Goal: Task Accomplishment & Management: Manage account settings

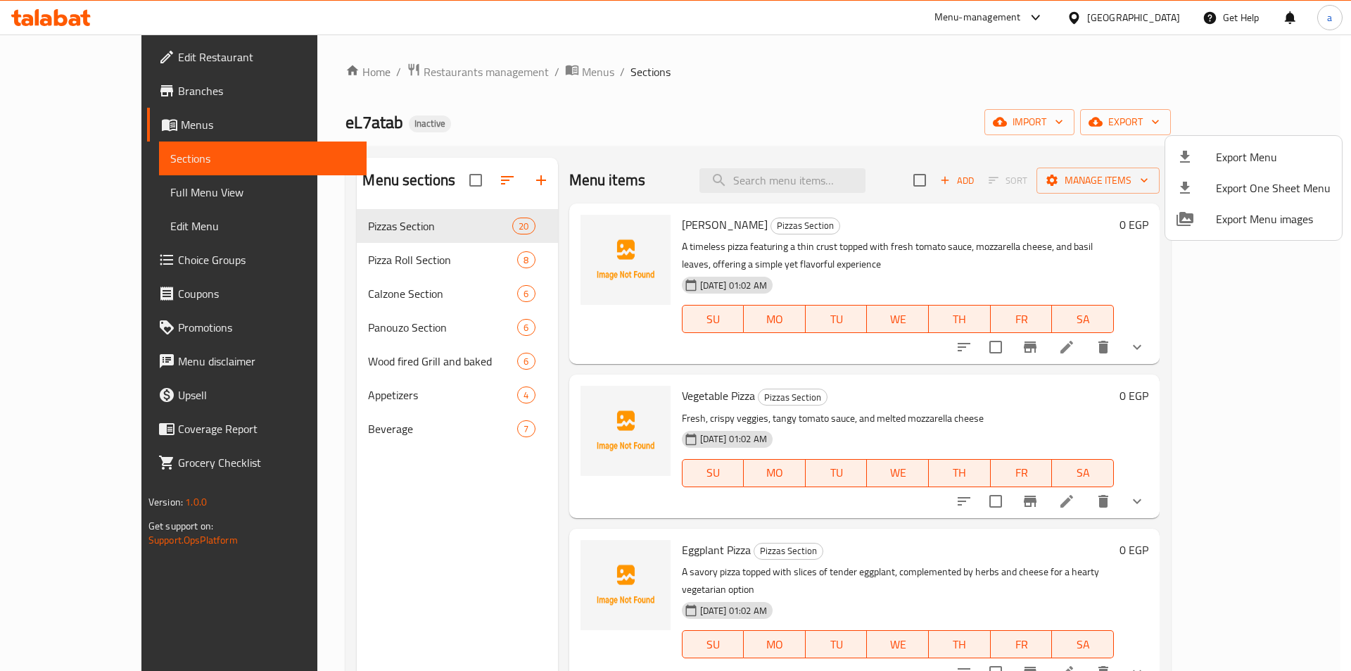
click at [1160, 15] on div at bounding box center [675, 335] width 1351 height 671
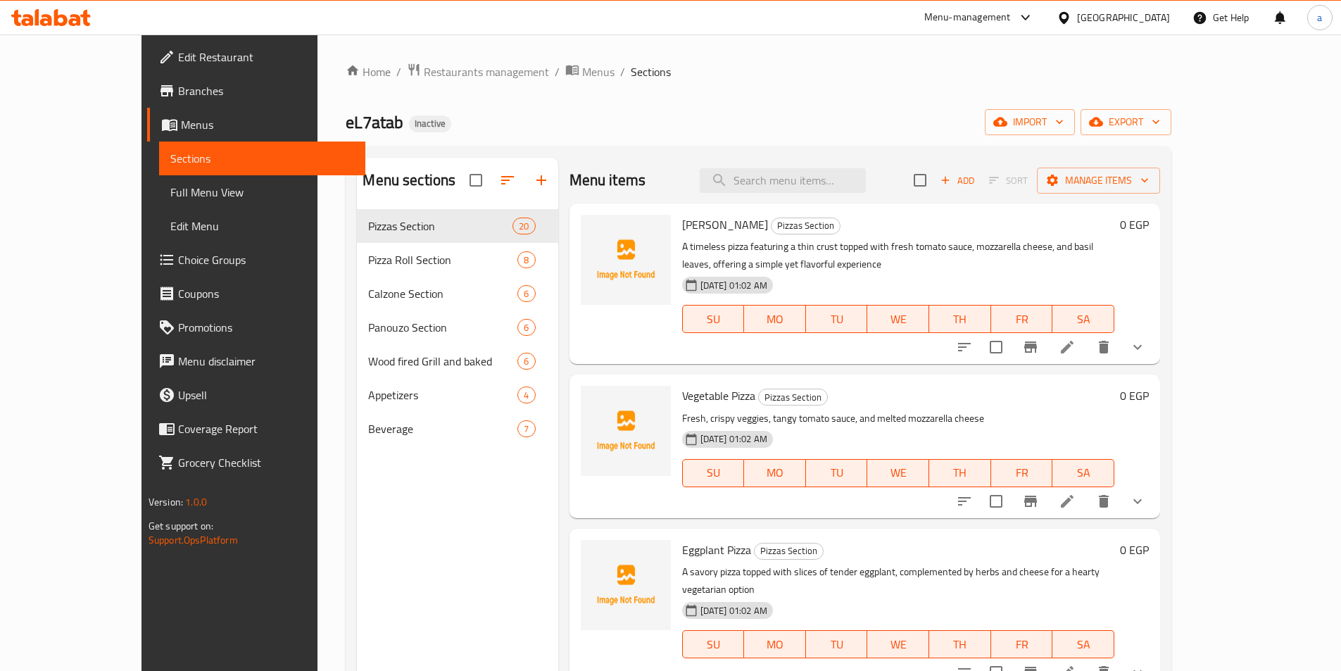
click at [1160, 15] on div "[GEOGRAPHIC_DATA]" at bounding box center [1123, 17] width 93 height 15
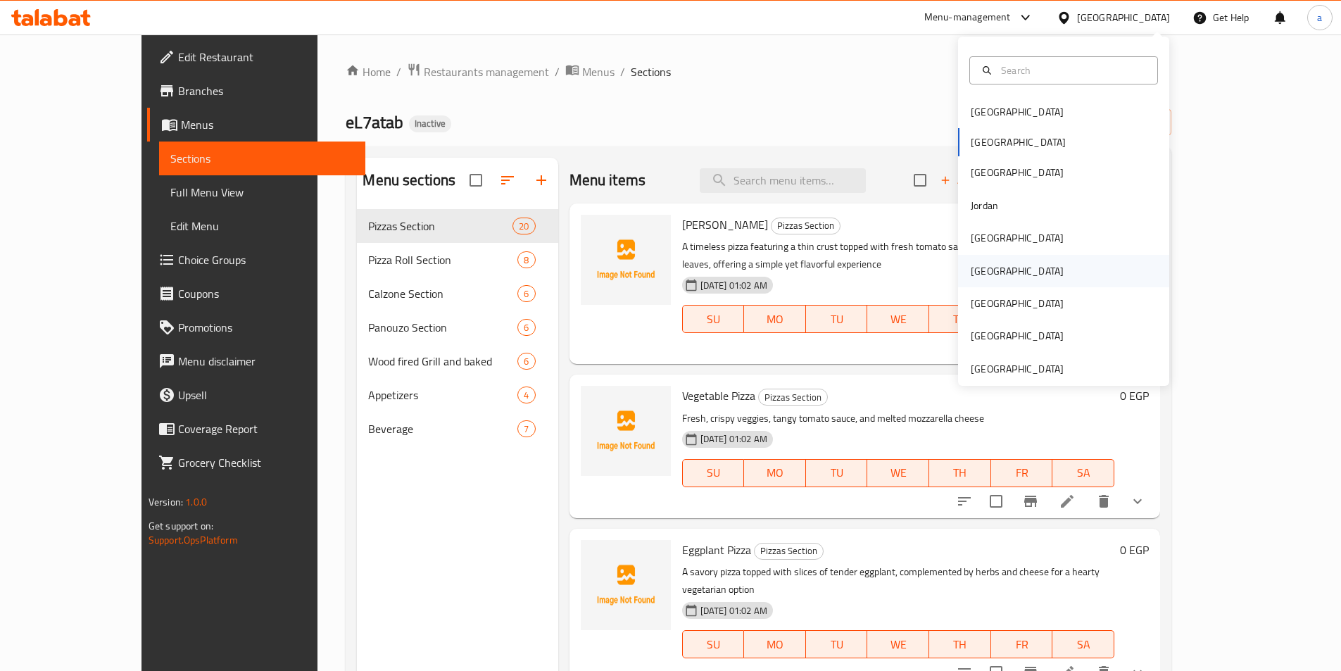
click at [970, 265] on div "[GEOGRAPHIC_DATA]" at bounding box center [1016, 270] width 93 height 15
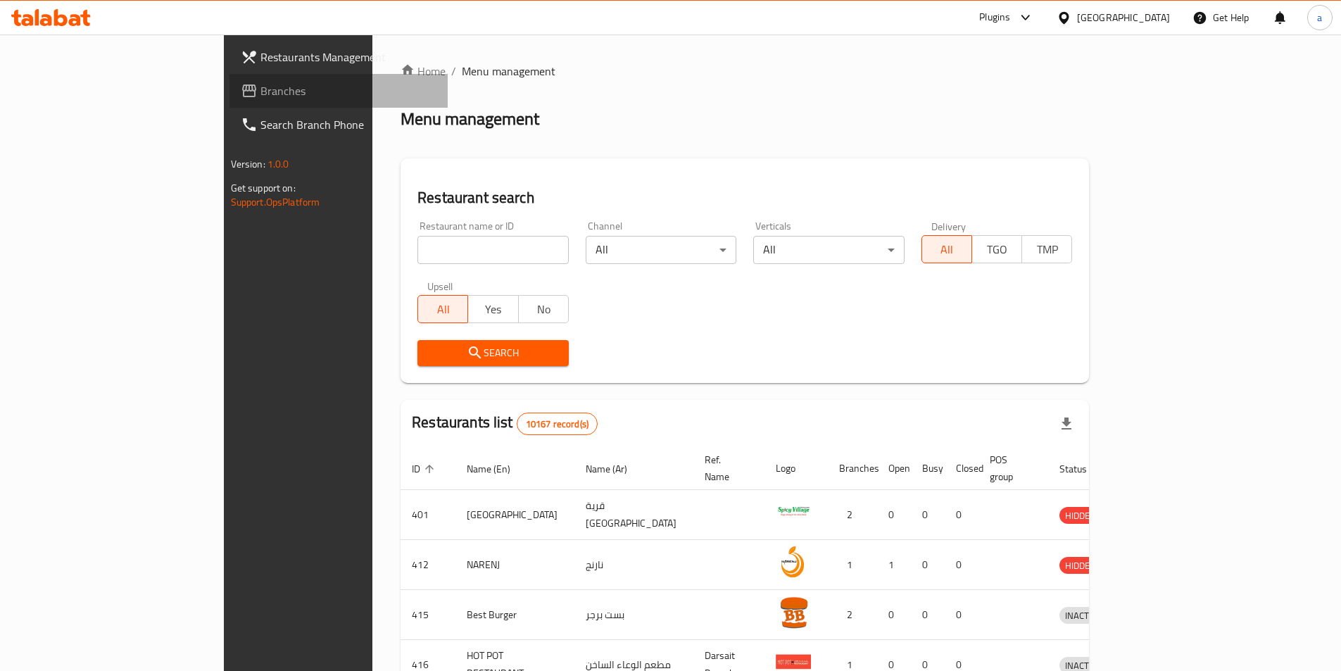
click at [260, 93] on span "Branches" at bounding box center [348, 90] width 176 height 17
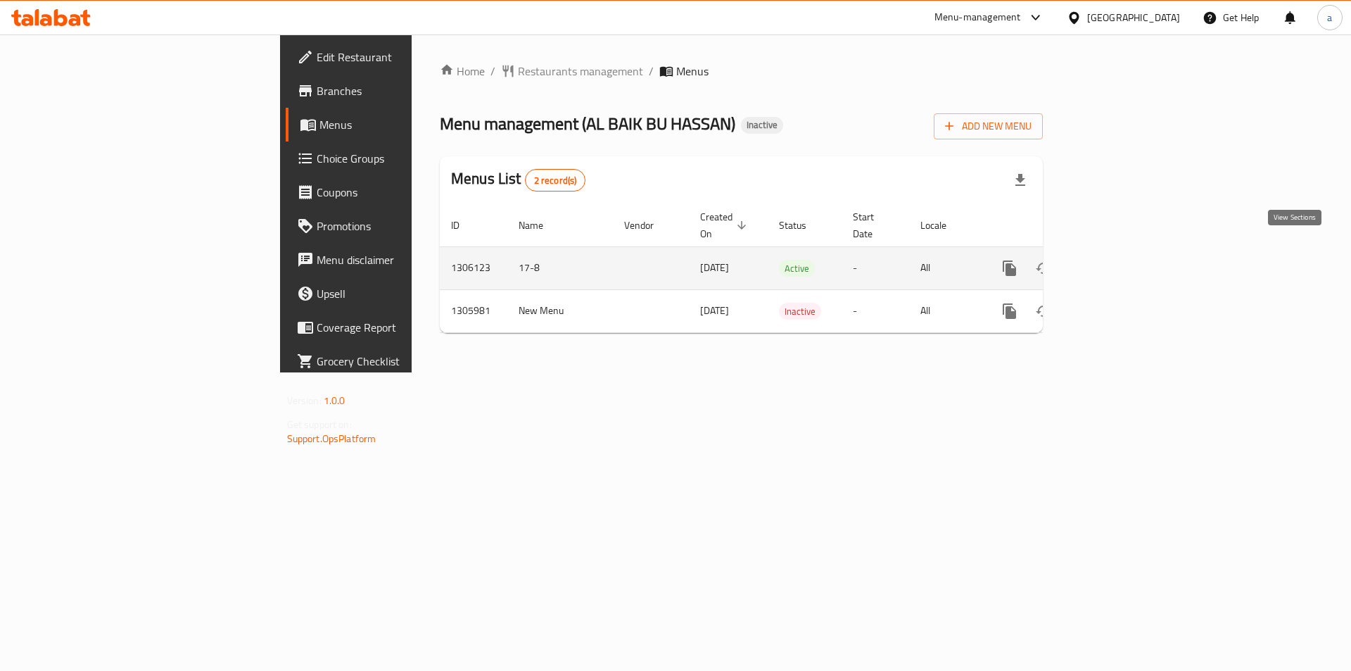
click at [1118, 262] on icon "enhanced table" at bounding box center [1111, 268] width 13 height 13
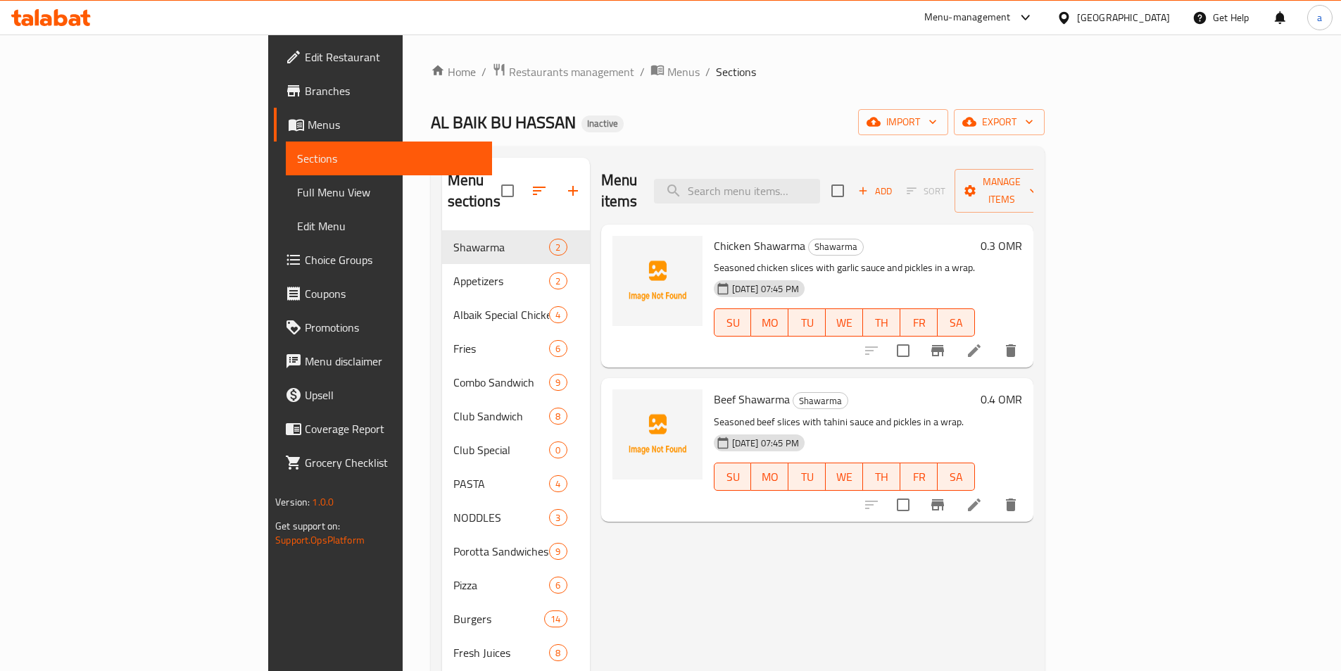
click at [696, 108] on div "Home / Restaurants management / Menus / Sections AL BAIK BU HASSAN Inactive imp…" at bounding box center [738, 451] width 614 height 777
click at [736, 70] on ol "Home / Restaurants management / Menus / Sections" at bounding box center [738, 72] width 614 height 18
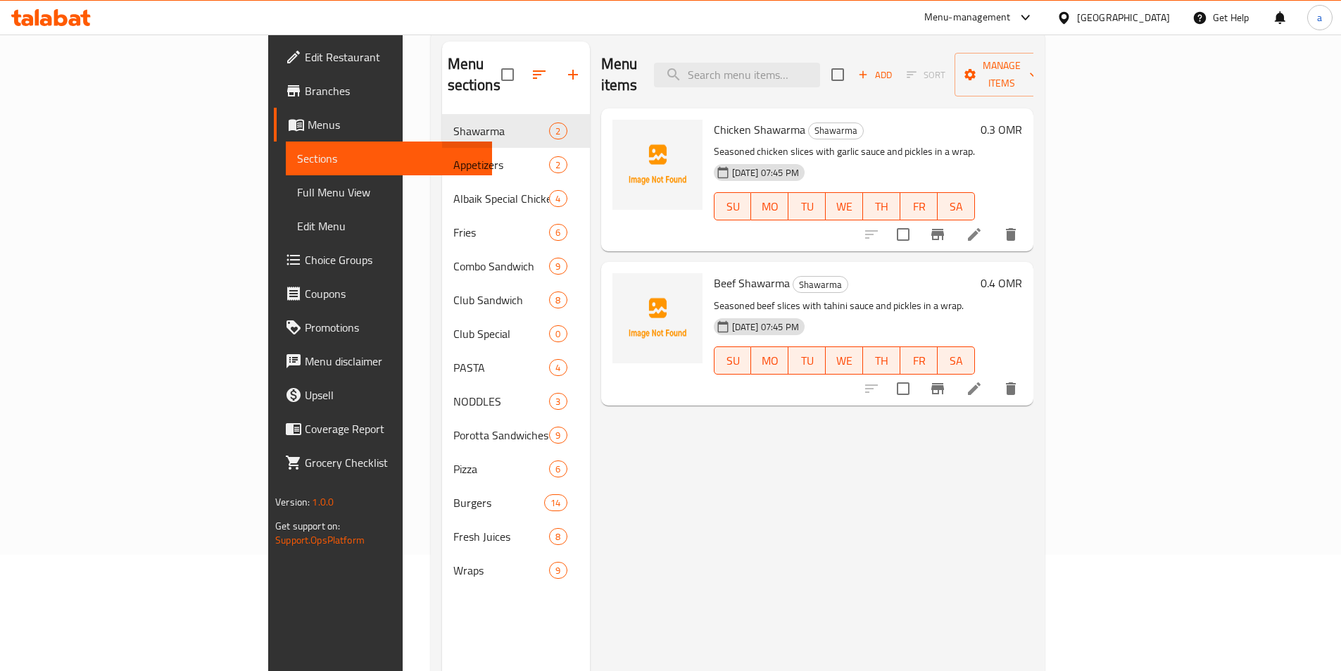
scroll to position [141, 0]
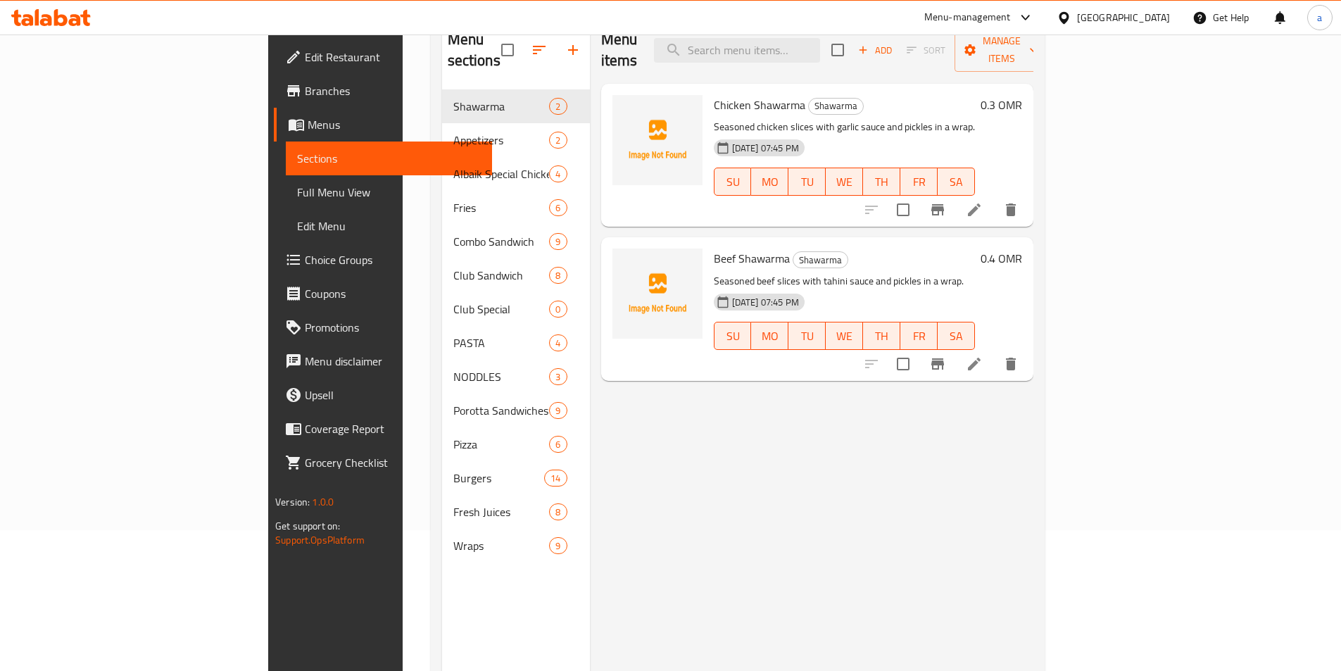
click at [874, 544] on div "Menu items Add Sort Manage items Chicken Shawarma Shawarma Seasoned chicken sli…" at bounding box center [811, 352] width 443 height 671
click at [854, 513] on div "Menu items Add Sort Manage items Chicken Shawarma Shawarma Seasoned chicken sli…" at bounding box center [811, 352] width 443 height 671
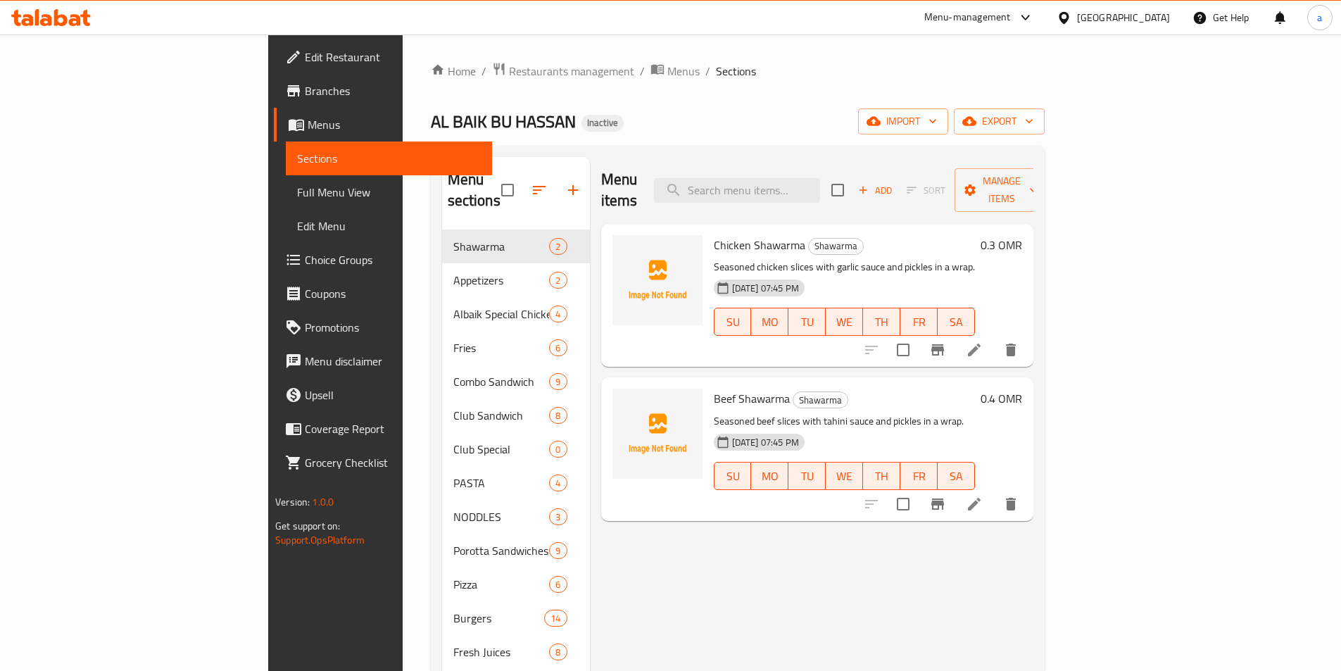
scroll to position [0, 0]
click at [937, 122] on span "import" at bounding box center [903, 122] width 68 height 18
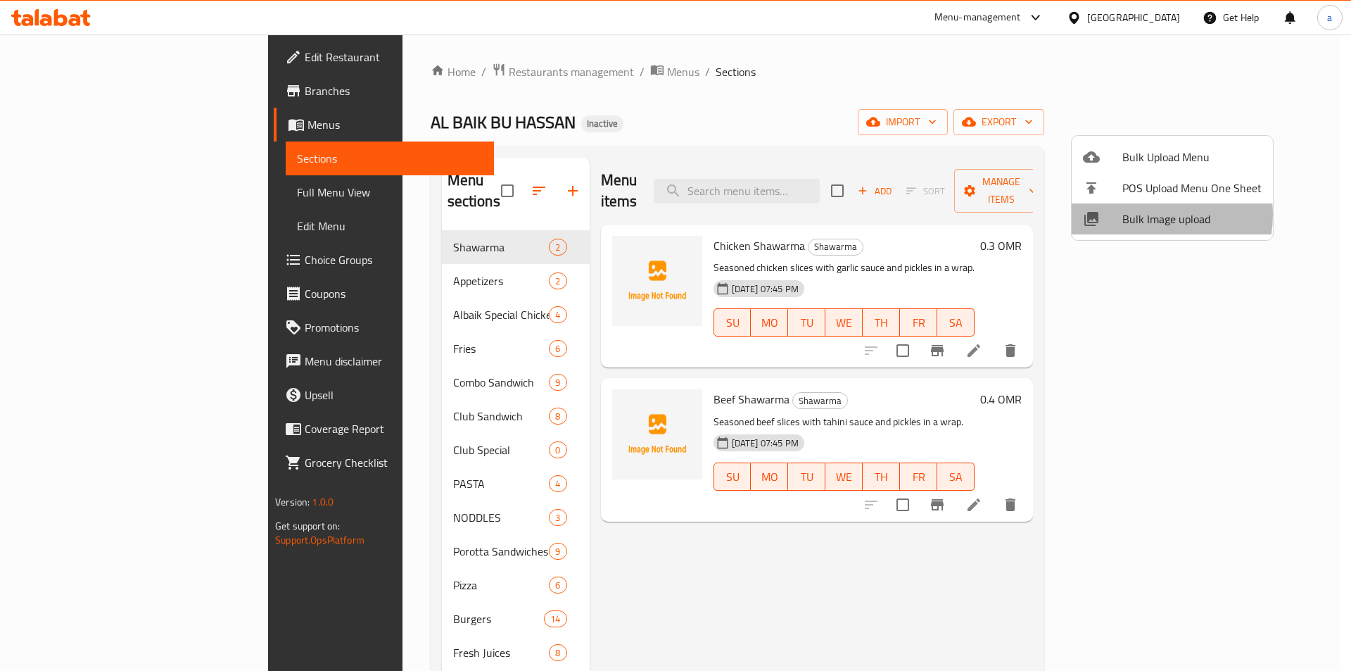
click at [1145, 215] on span "Bulk Image upload" at bounding box center [1191, 218] width 139 height 17
click at [1175, 165] on span "Bulk Upload Menu" at bounding box center [1191, 156] width 139 height 17
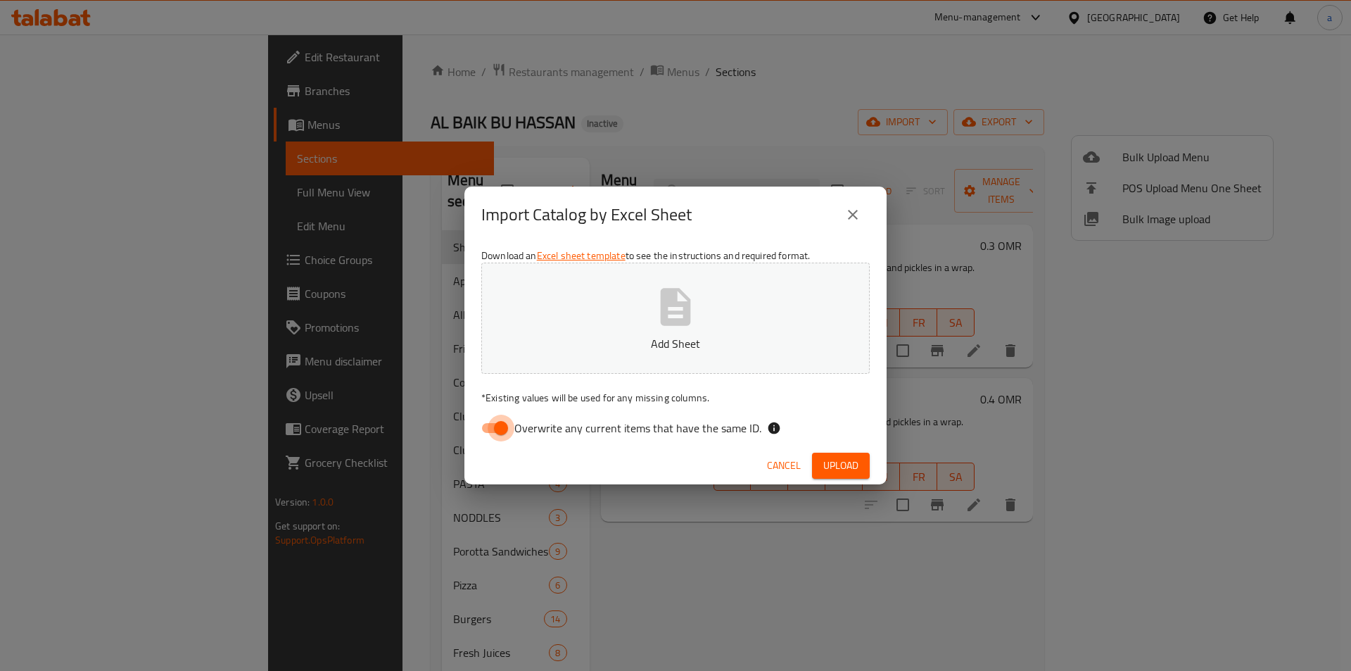
click at [488, 435] on input "Overwrite any current items that have the same ID." at bounding box center [501, 428] width 80 height 27
checkbox input "false"
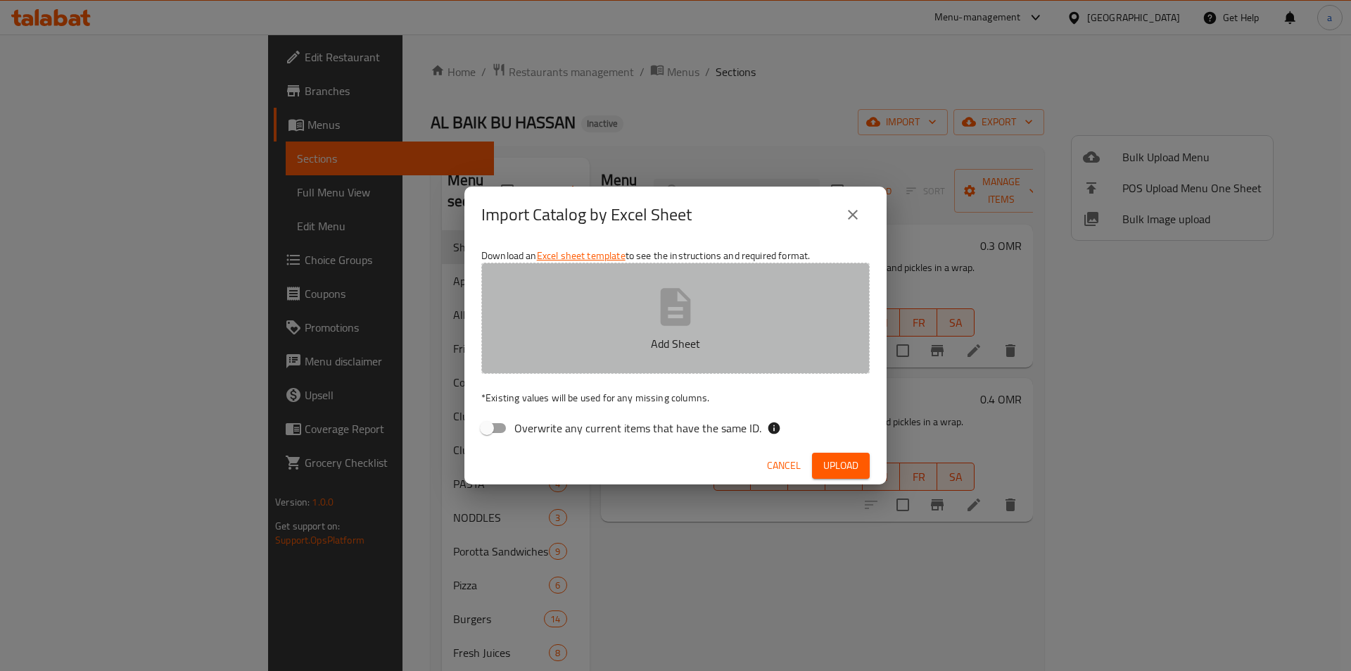
click at [595, 343] on p "Add Sheet" at bounding box center [675, 343] width 345 height 17
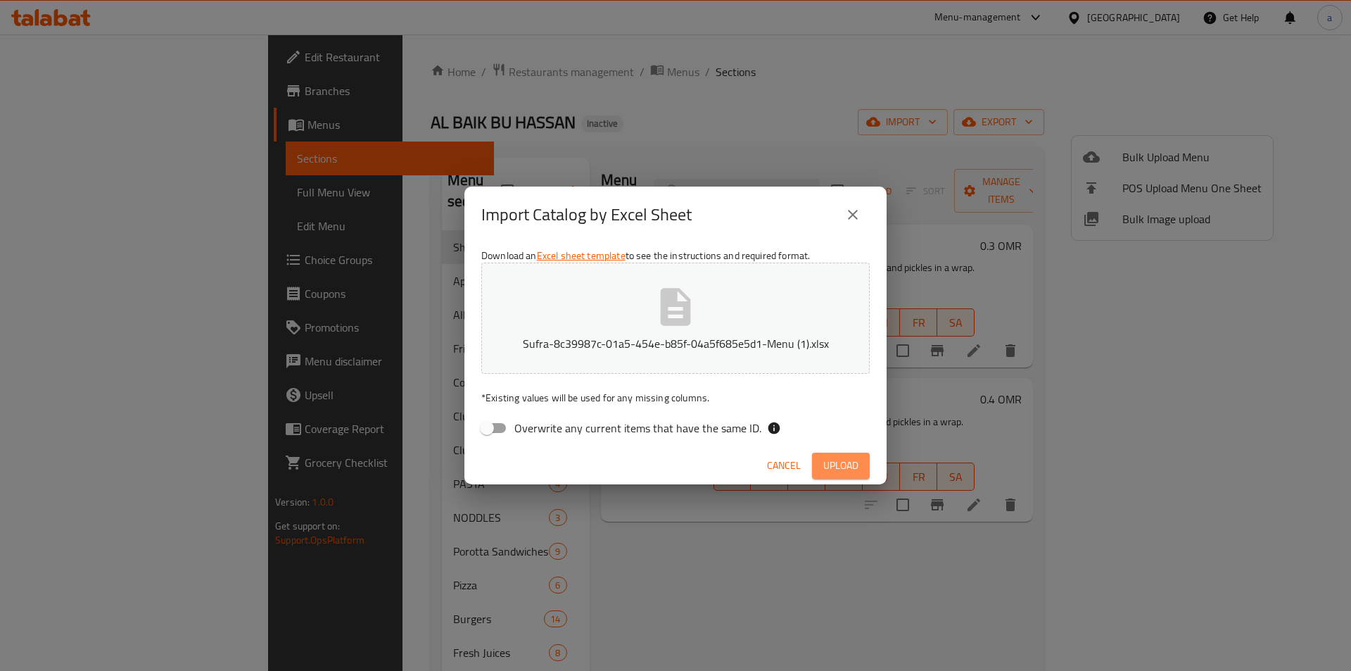
click at [833, 464] on span "Upload" at bounding box center [840, 466] width 35 height 18
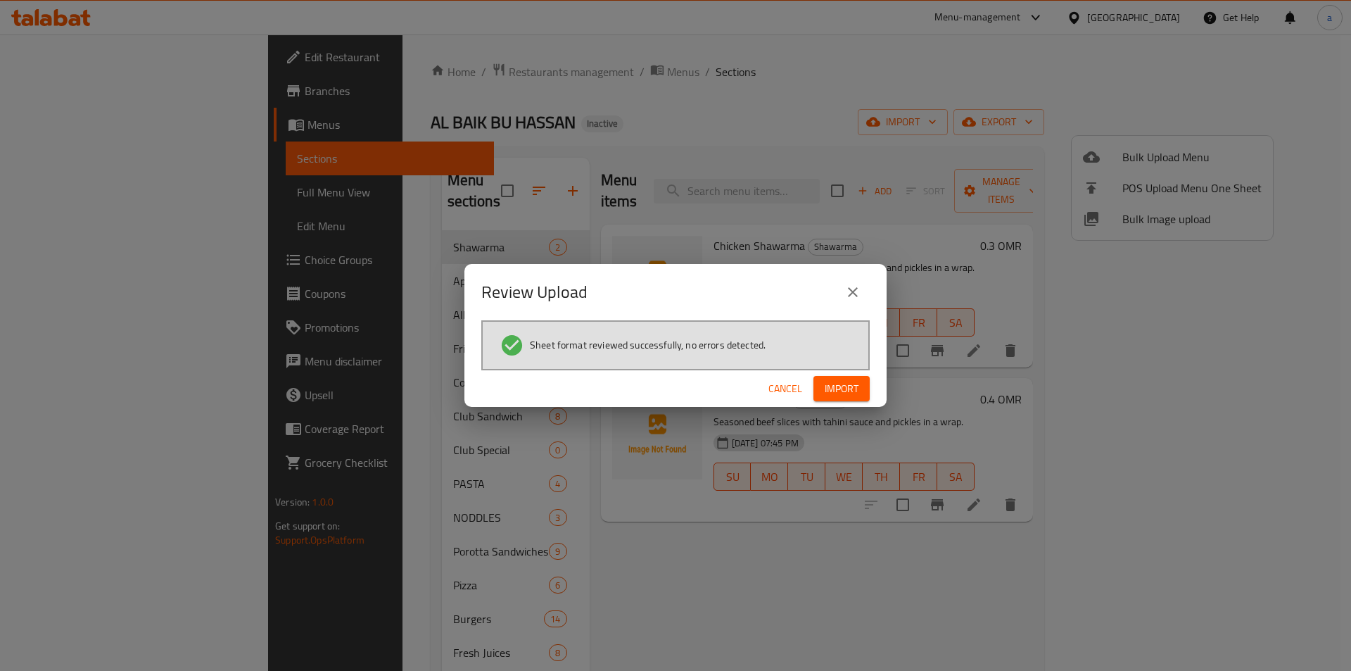
click at [837, 377] on button "Import" at bounding box center [842, 389] width 56 height 26
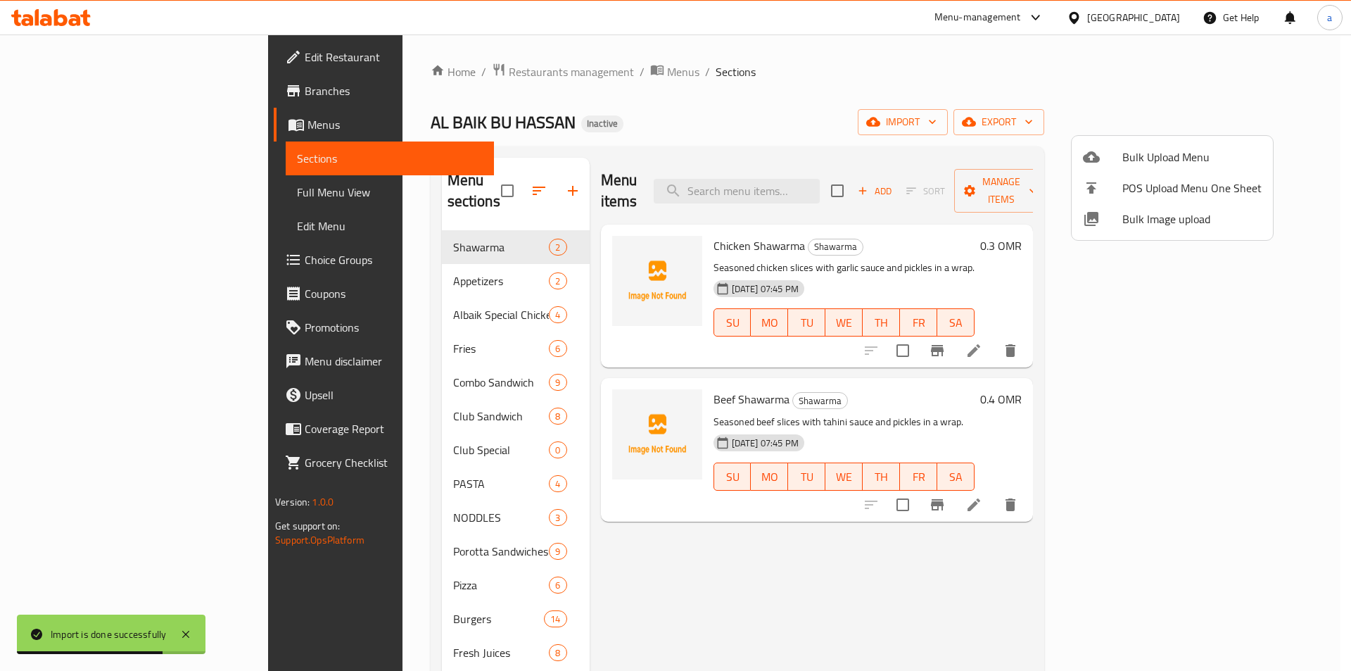
click at [82, 186] on div at bounding box center [675, 335] width 1351 height 671
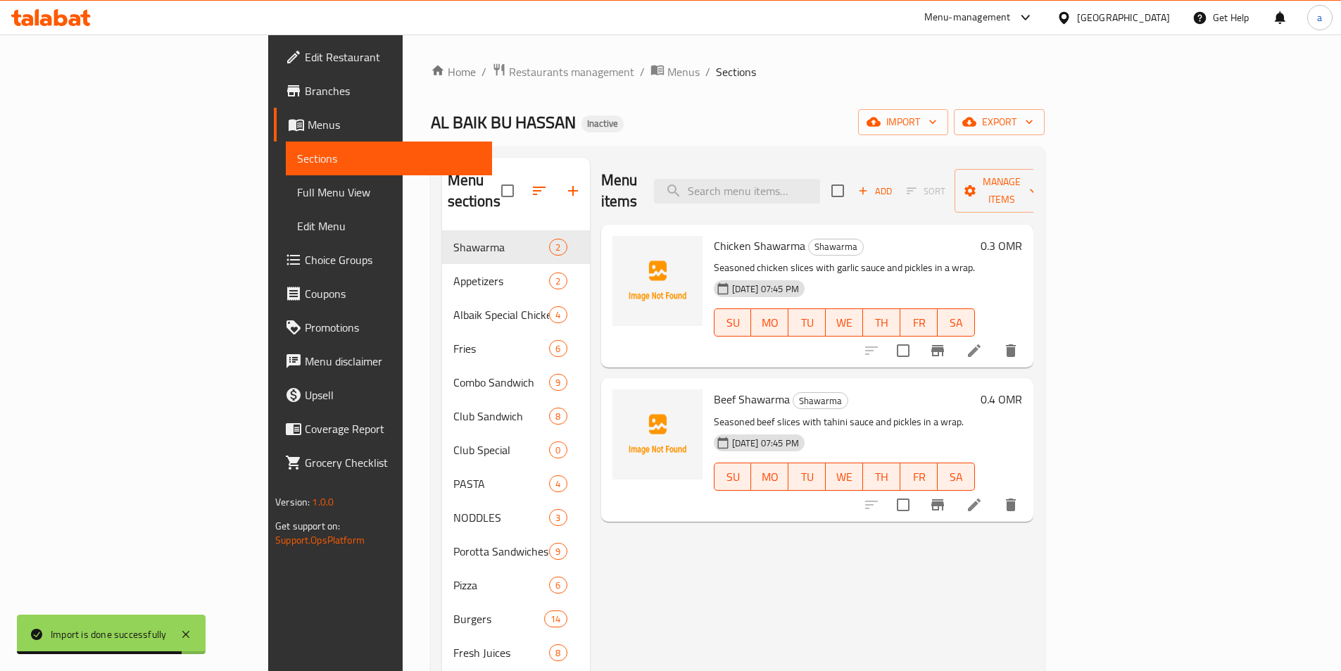
click at [297, 186] on span "Full Menu View" at bounding box center [389, 192] width 184 height 17
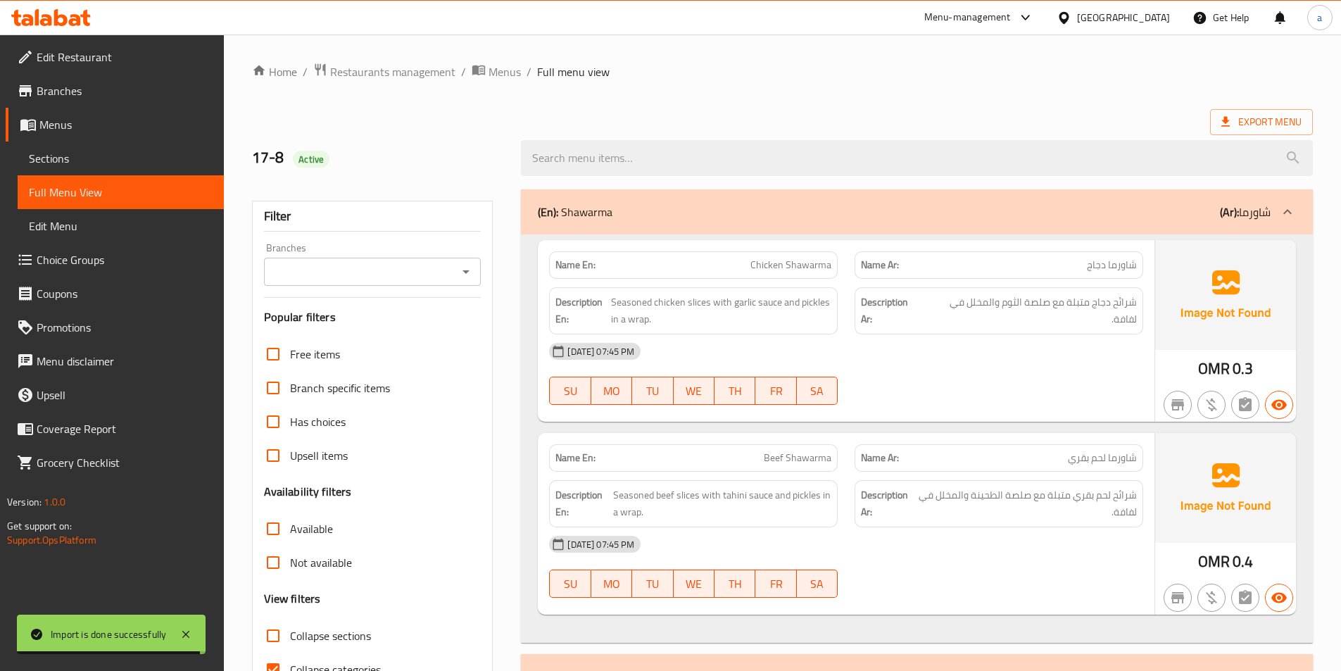
scroll to position [211, 0]
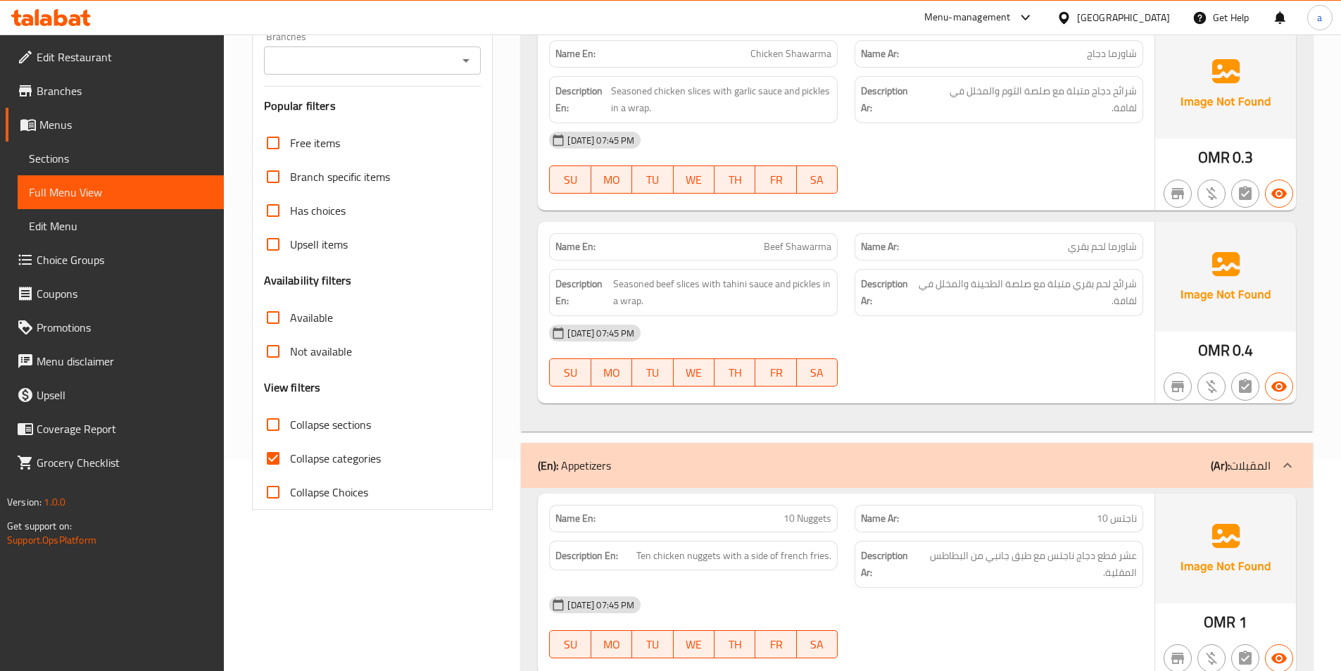
click at [323, 455] on span "Collapse categories" at bounding box center [335, 458] width 91 height 17
click at [290, 455] on input "Collapse categories" at bounding box center [273, 458] width 34 height 34
checkbox input "false"
click at [321, 435] on label "Collapse sections" at bounding box center [313, 424] width 115 height 34
click at [290, 435] on input "Collapse sections" at bounding box center [273, 424] width 34 height 34
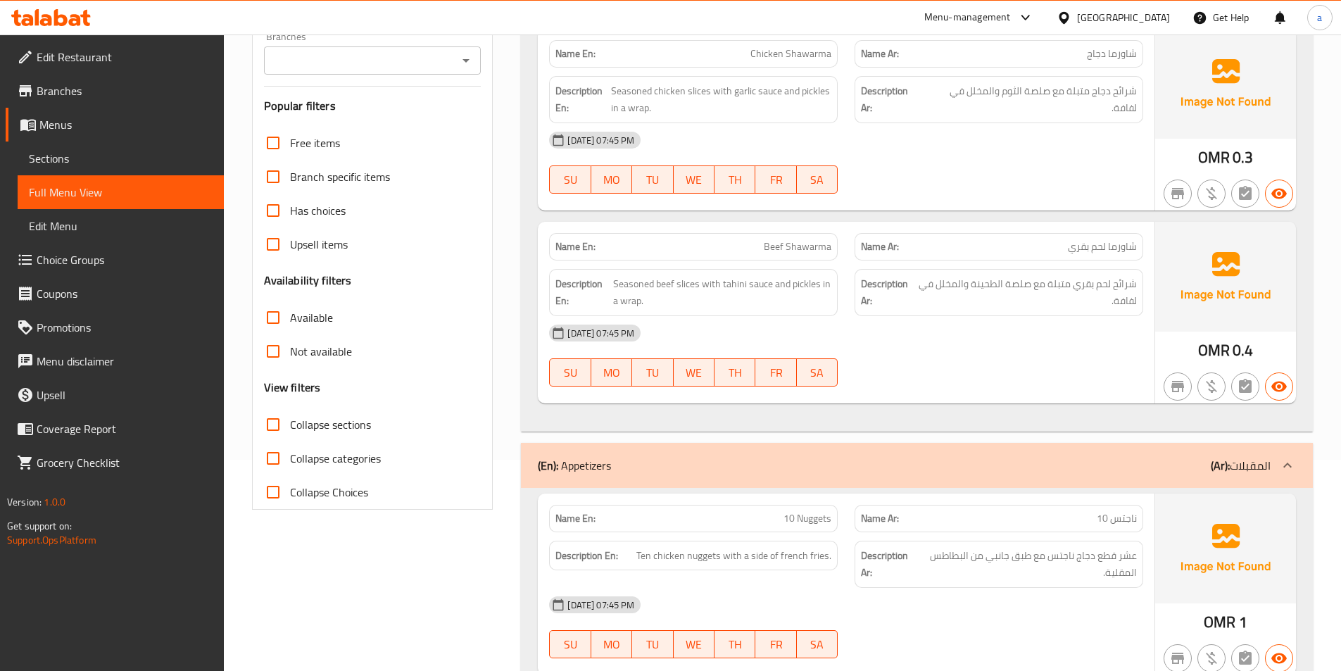
checkbox input "true"
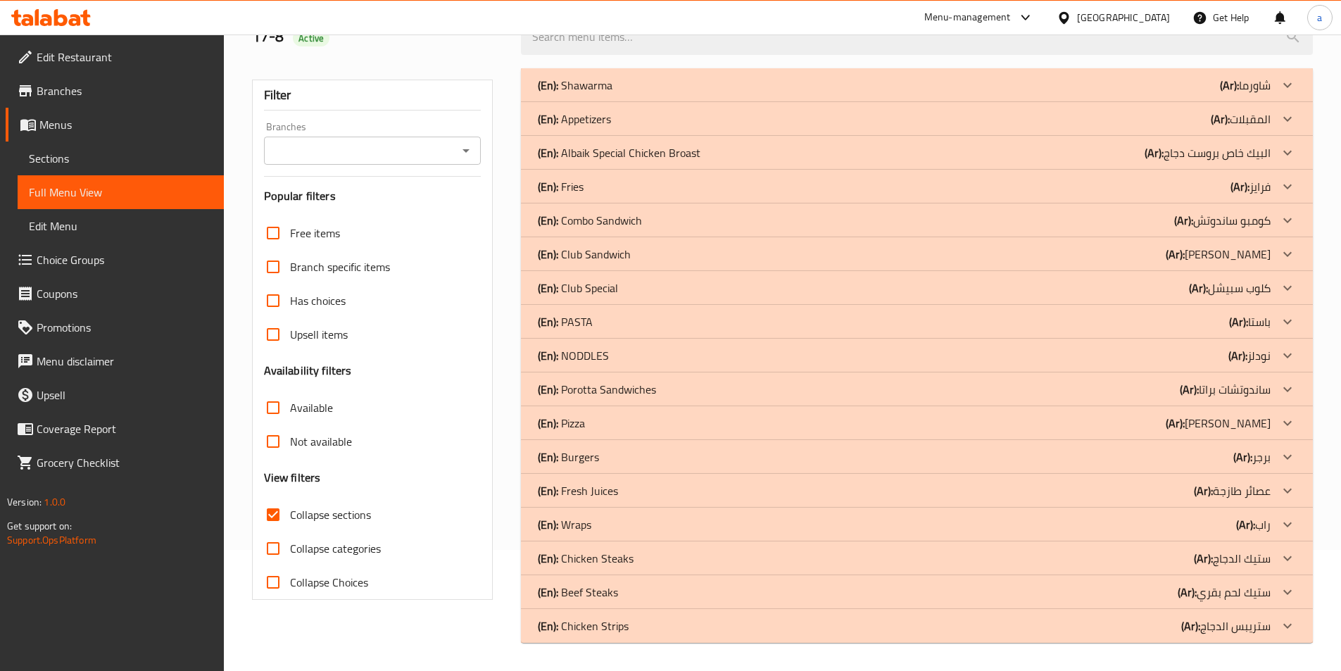
scroll to position [121, 0]
click at [612, 94] on p "(En): Chicken Steaks" at bounding box center [575, 85] width 75 height 17
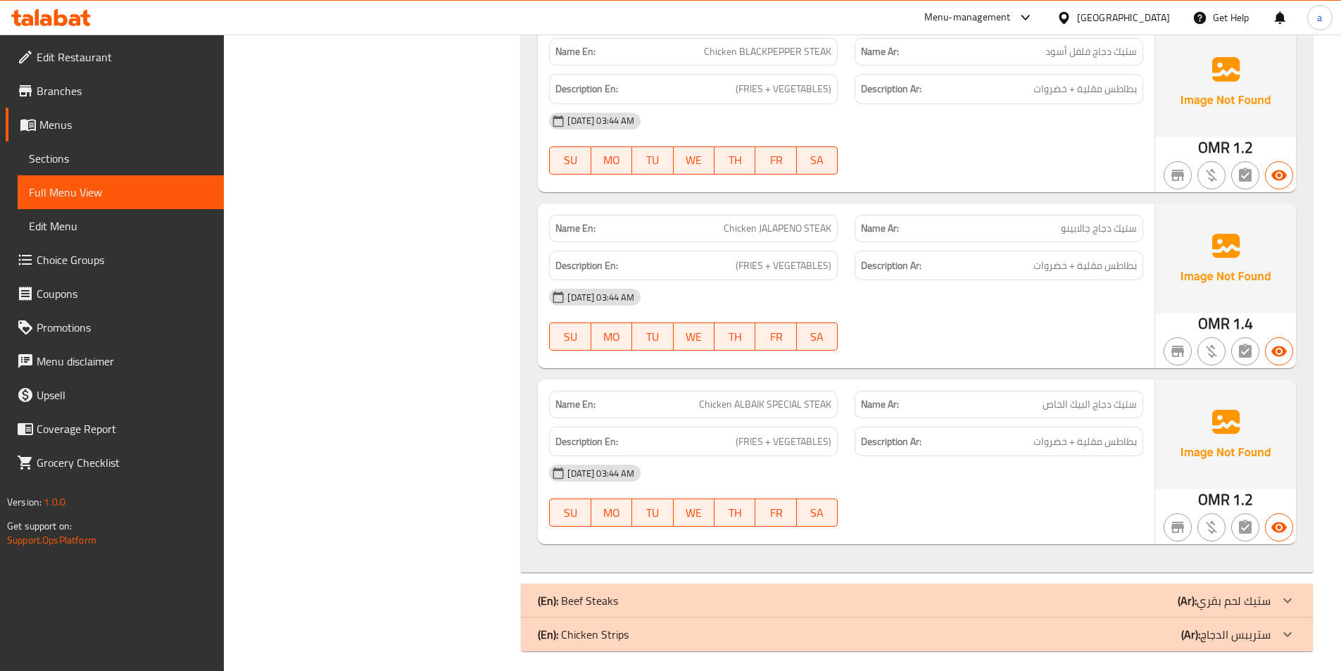
scroll to position [882, 0]
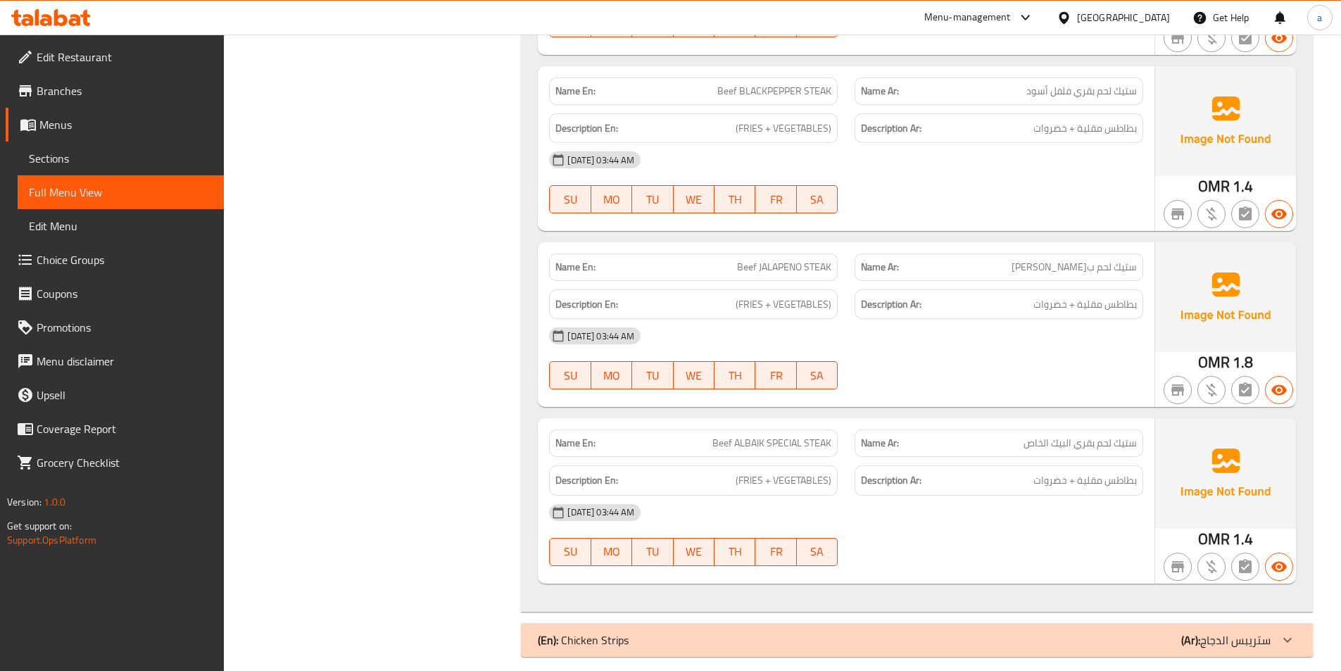
scroll to position [1632, 0]
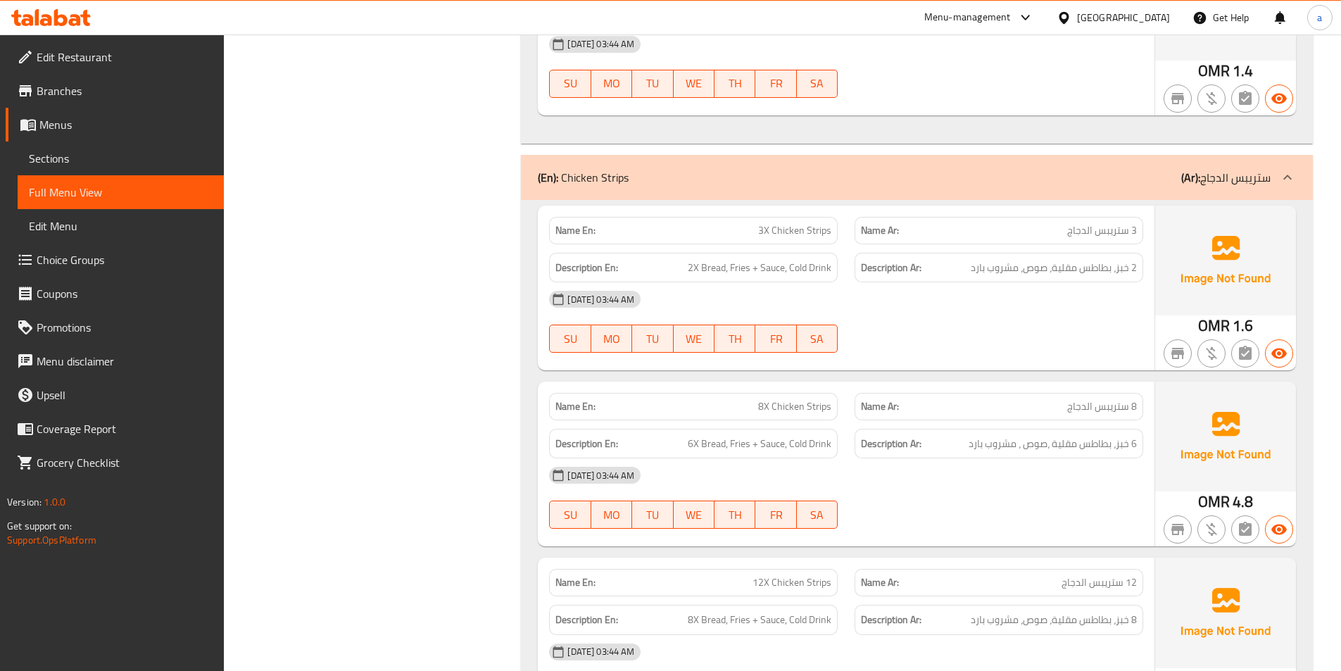
scroll to position [2194, 0]
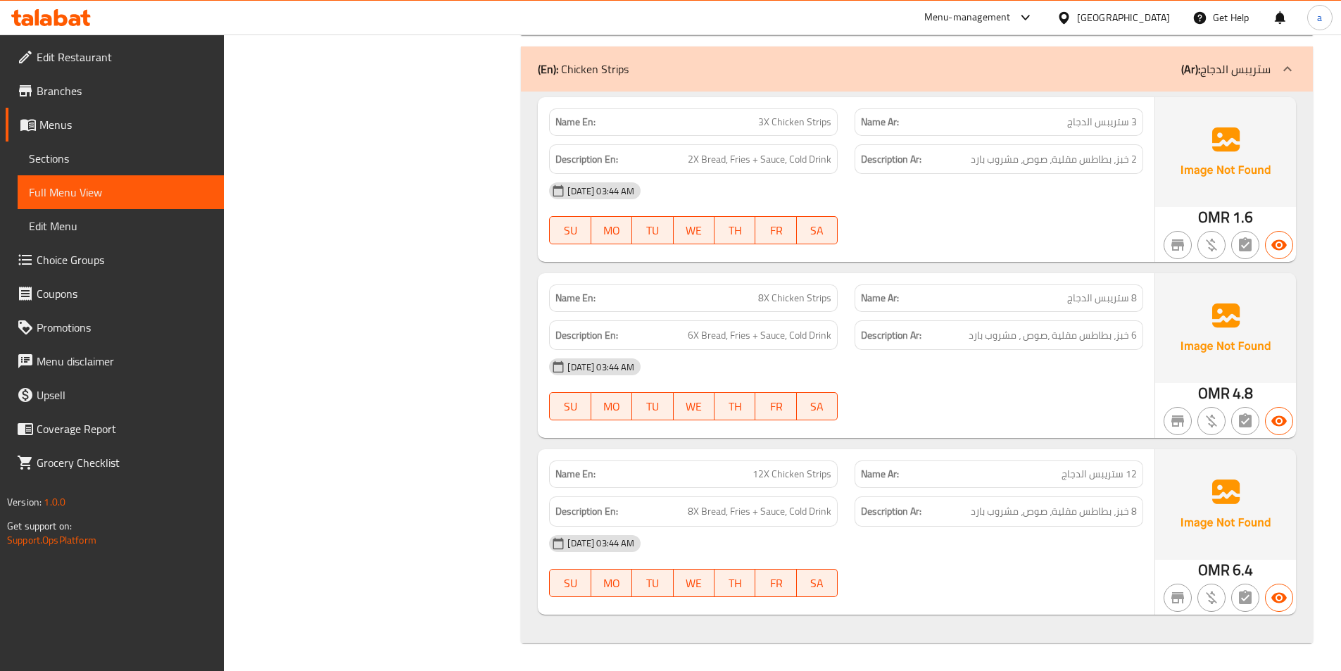
click at [64, 164] on span "Sections" at bounding box center [121, 158] width 184 height 17
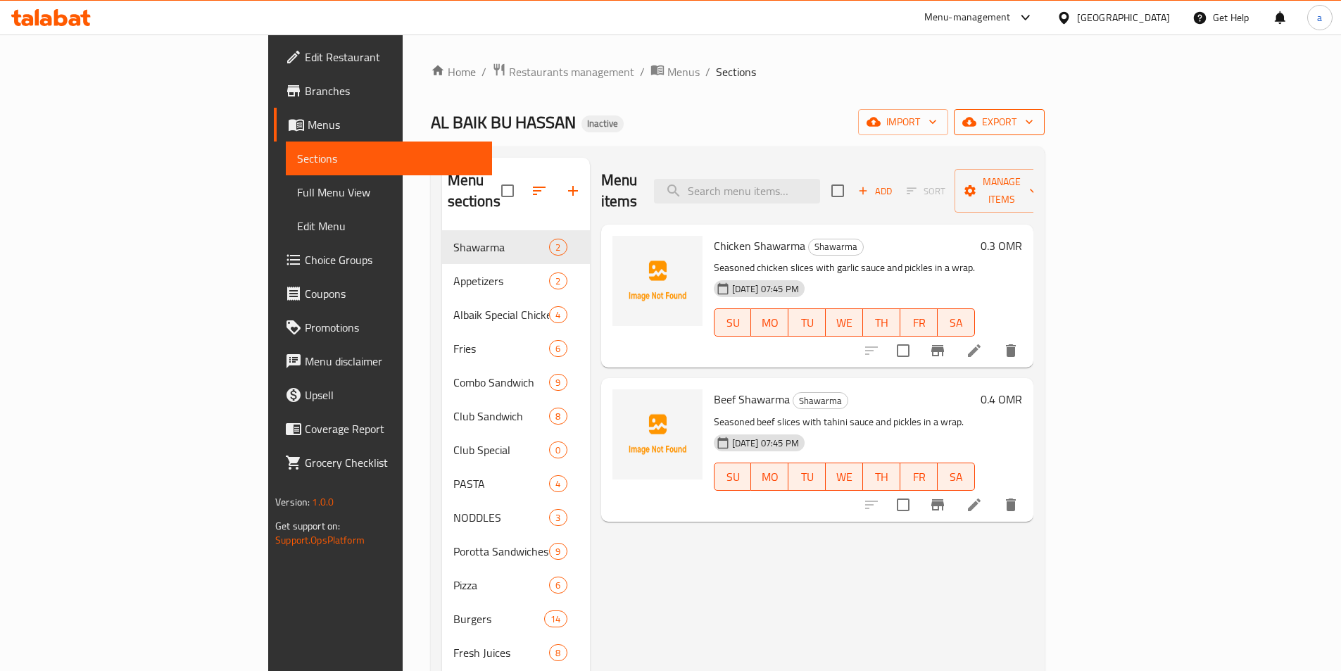
click at [1033, 130] on span "export" at bounding box center [999, 122] width 68 height 18
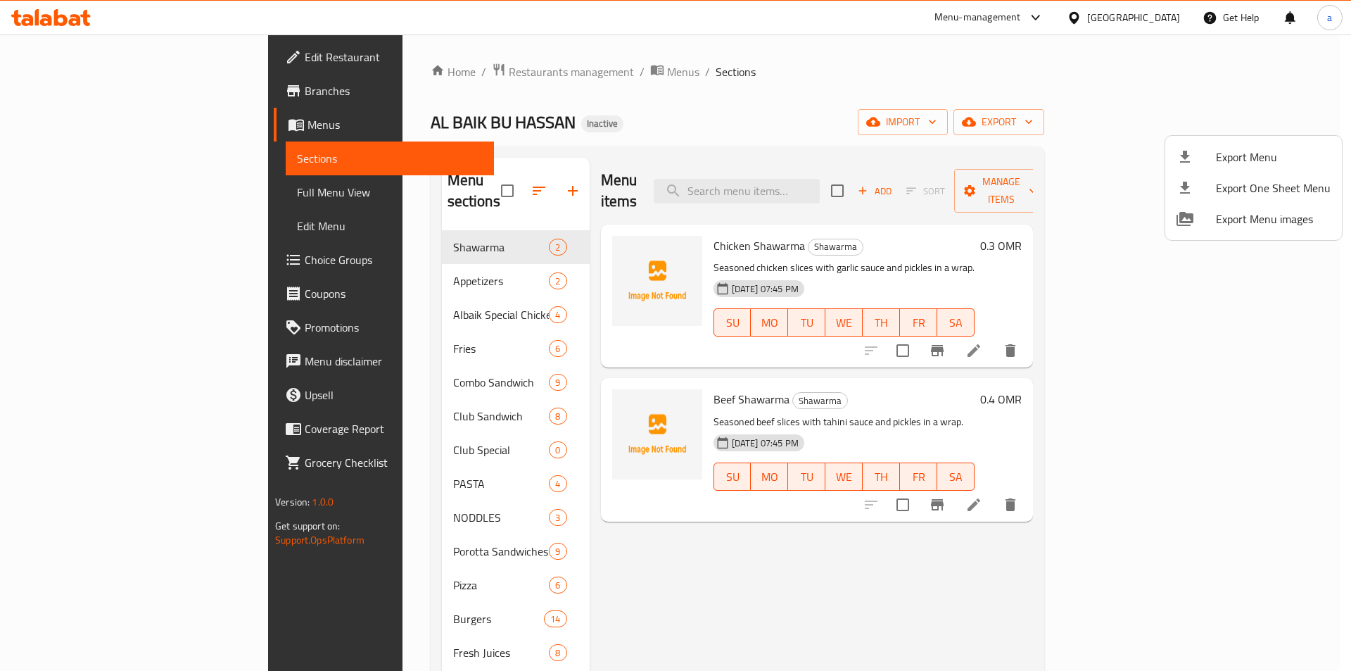
click at [1210, 161] on div at bounding box center [1196, 156] width 39 height 17
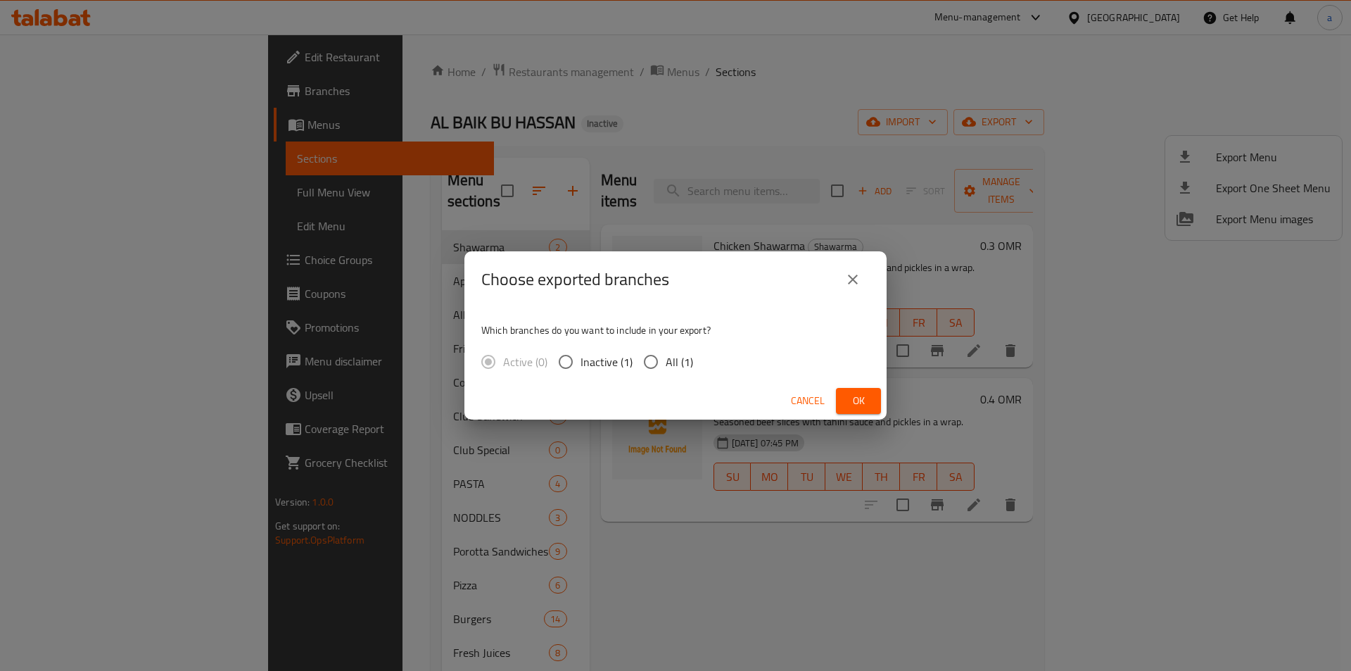
click at [671, 353] on span "All (1)" at bounding box center [679, 361] width 27 height 17
click at [666, 351] on input "All (1)" at bounding box center [651, 362] width 30 height 30
radio input "true"
click at [853, 392] on span "Ok" at bounding box center [858, 401] width 23 height 18
